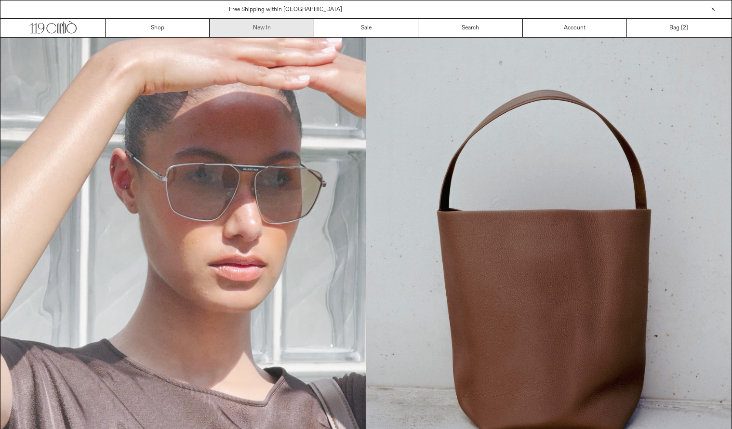
click at [266, 26] on link "New In" at bounding box center [262, 28] width 104 height 18
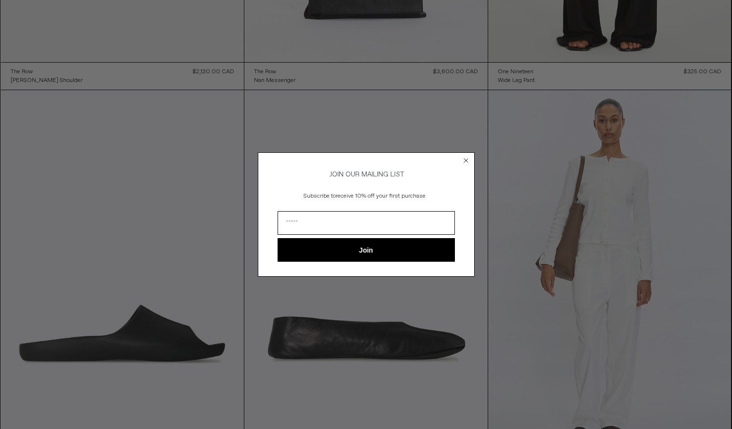
scroll to position [360, 0]
click at [465, 159] on icon "Close dialog" at bounding box center [466, 161] width 4 height 4
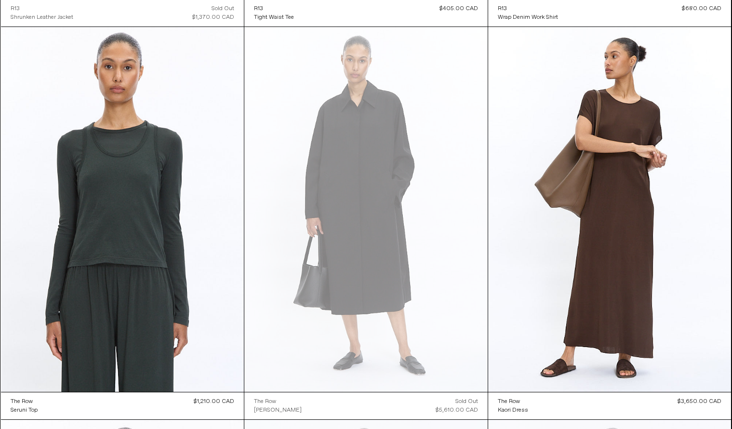
scroll to position [3958, 0]
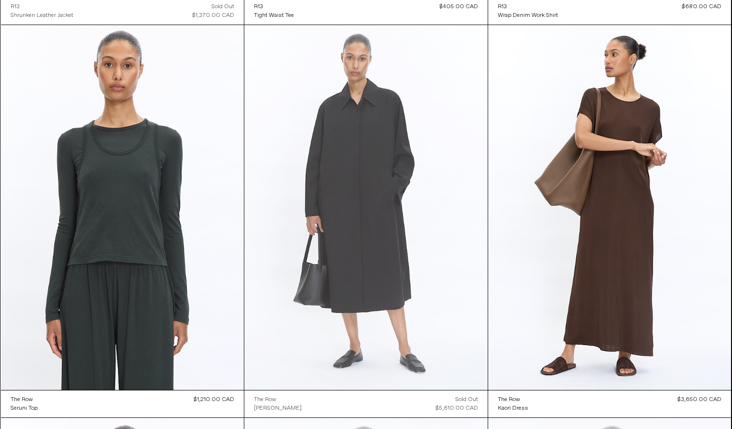
click at [354, 200] on at bounding box center [365, 207] width 243 height 365
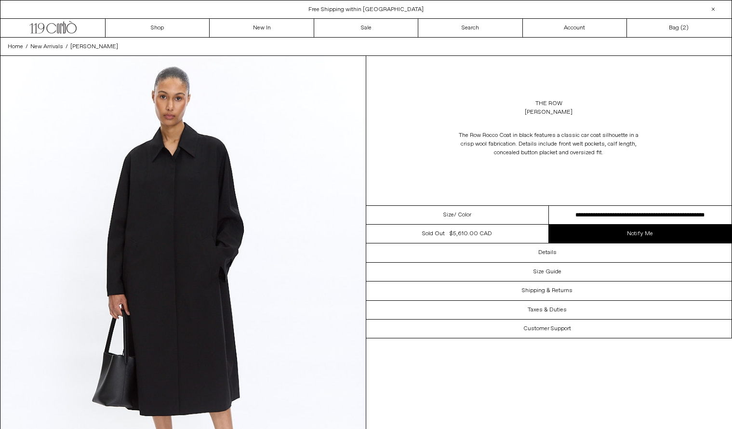
click at [586, 214] on select "**********" at bounding box center [640, 215] width 183 height 19
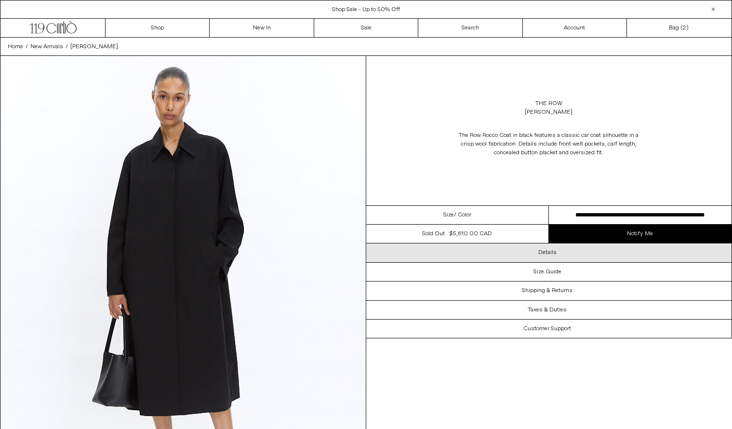
click at [567, 256] on div "Details" at bounding box center [549, 252] width 366 height 18
